Goal: Find specific page/section: Find specific page/section

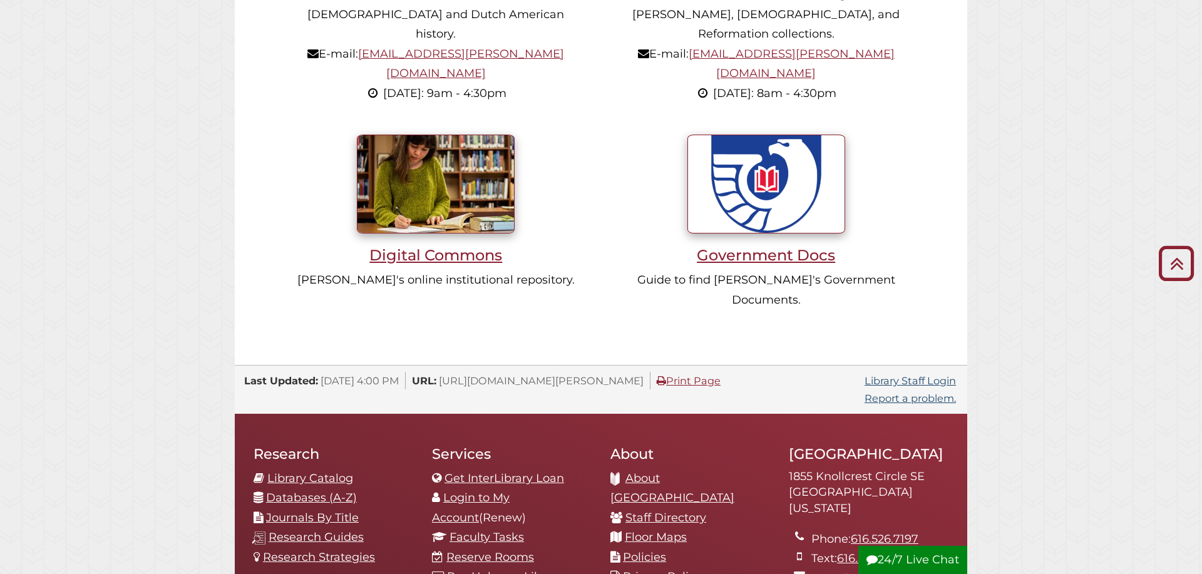
scroll to position [1277, 0]
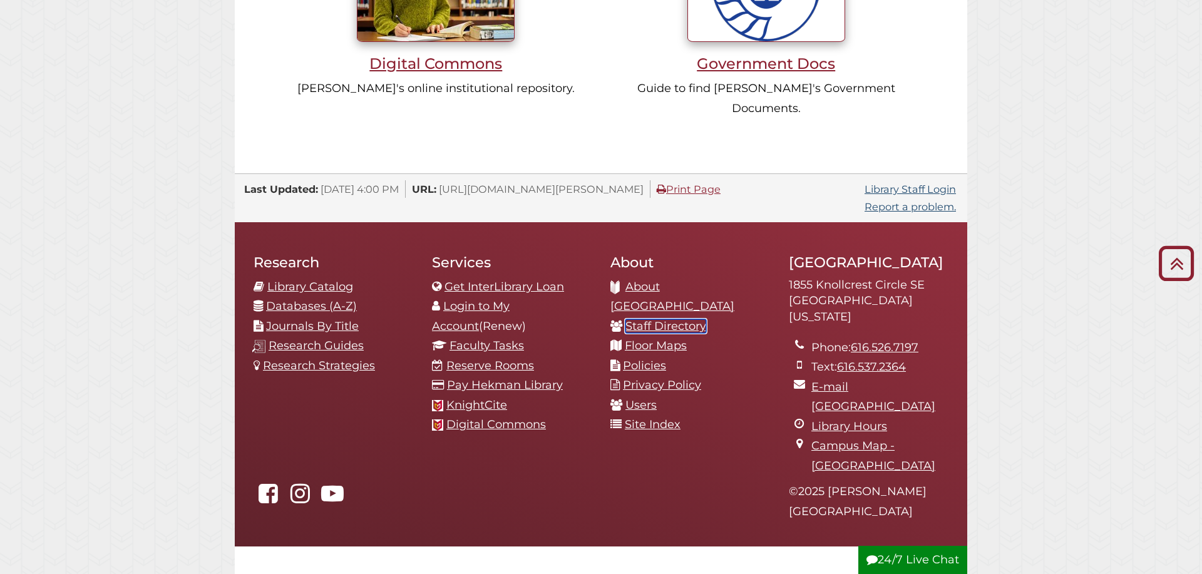
click at [683, 319] on link "Staff Directory" at bounding box center [665, 326] width 81 height 14
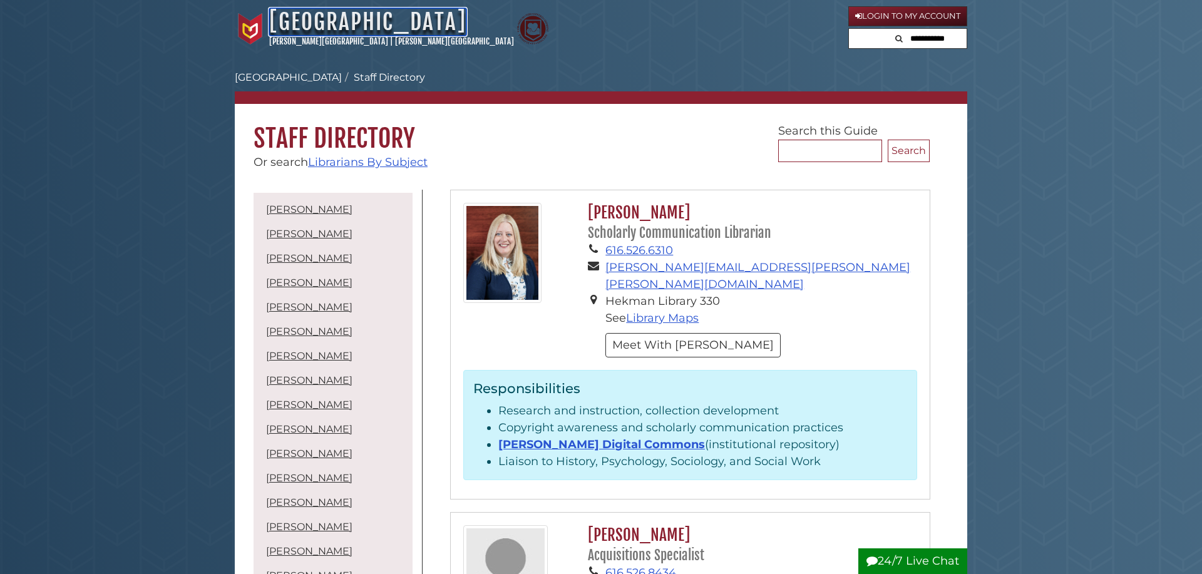
click at [306, 22] on link "[GEOGRAPHIC_DATA]" at bounding box center [367, 22] width 197 height 28
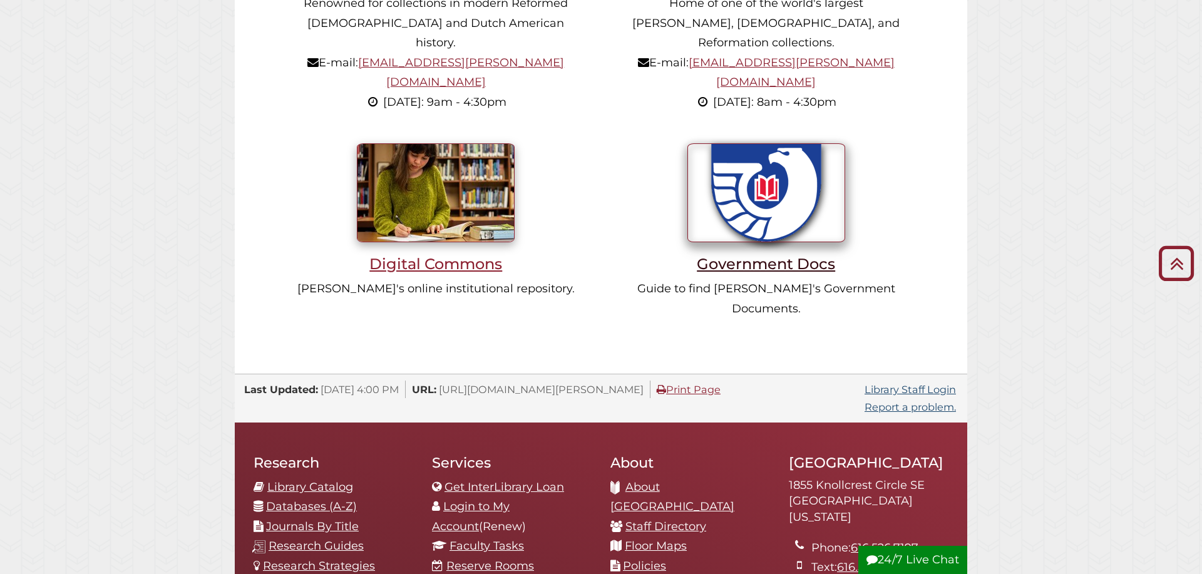
scroll to position [894, 0]
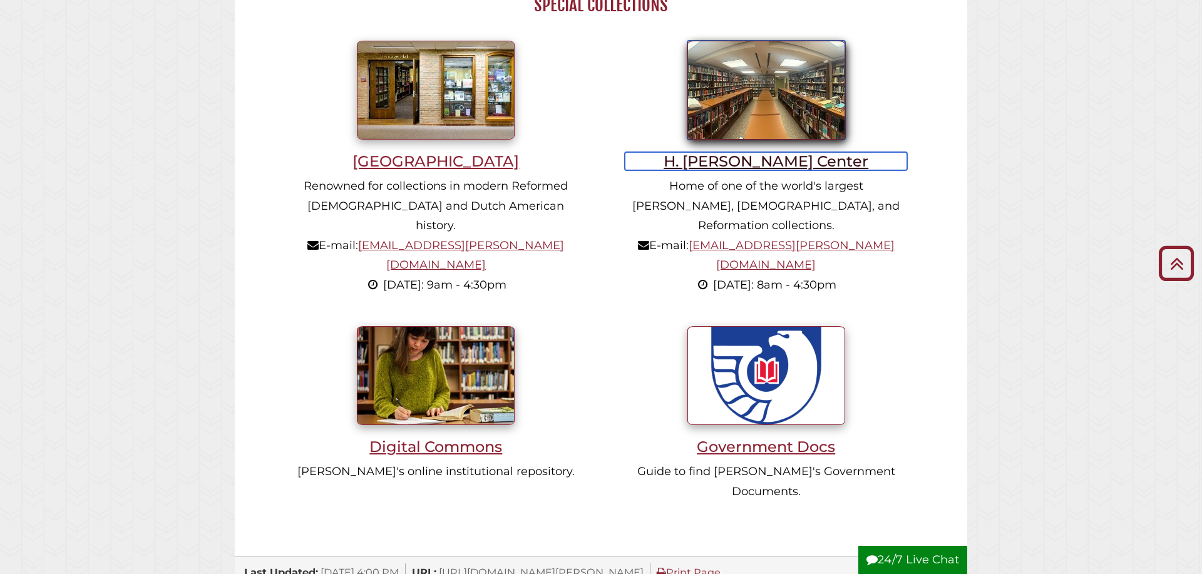
click at [737, 165] on h3 "H. [PERSON_NAME] Center" at bounding box center [766, 161] width 282 height 18
